Goal: Navigation & Orientation: Find specific page/section

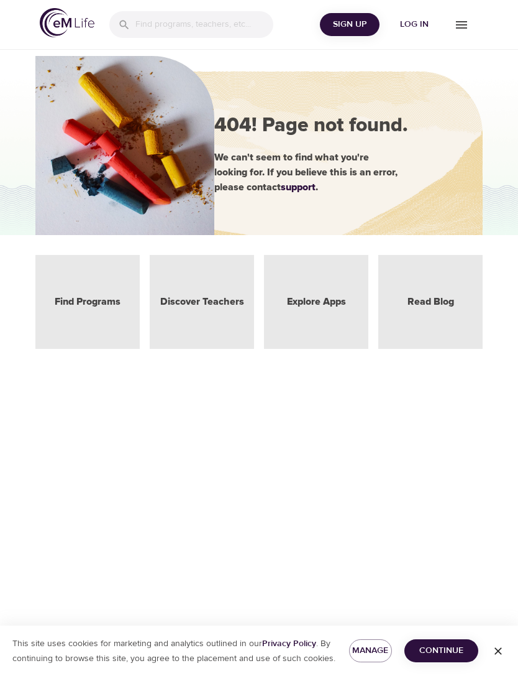
click at [107, 297] on link "Find Programs" at bounding box center [88, 302] width 66 height 14
click at [316, 297] on link "Explore Apps" at bounding box center [316, 302] width 59 height 14
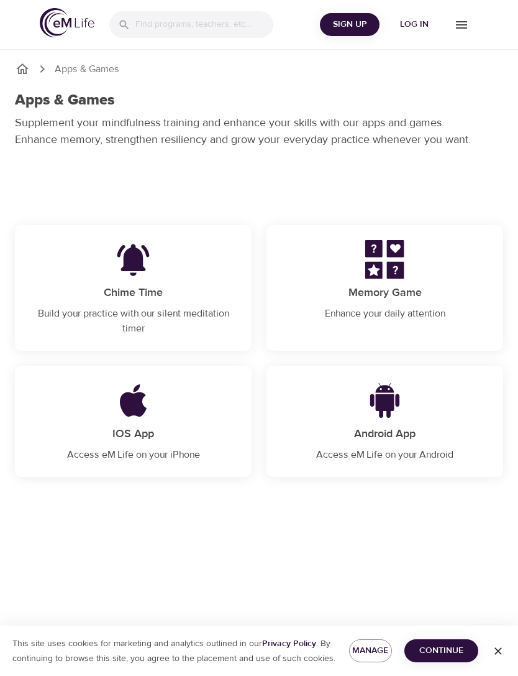
click at [165, 412] on img at bounding box center [133, 399] width 124 height 39
